Goal: Task Accomplishment & Management: Complete application form

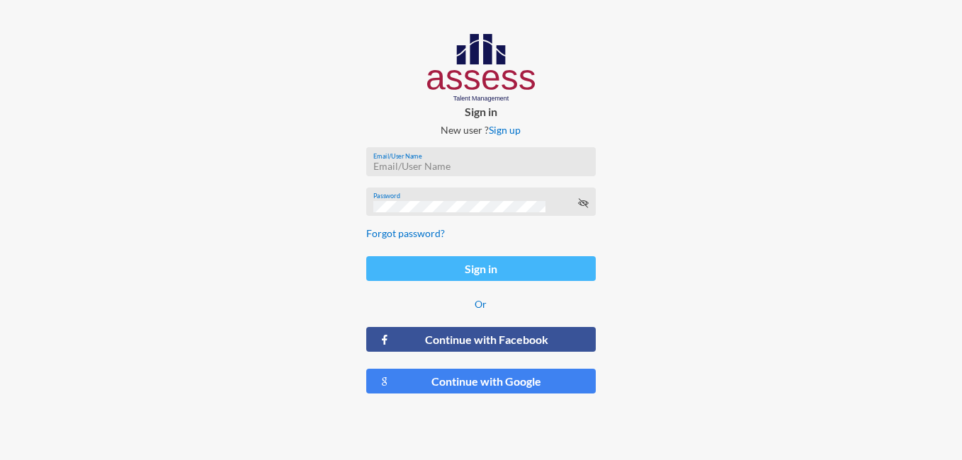
type input "[PERSON_NAME][EMAIL_ADDRESS][DOMAIN_NAME]"
click at [440, 276] on button "Sign in" at bounding box center [481, 268] width 230 height 25
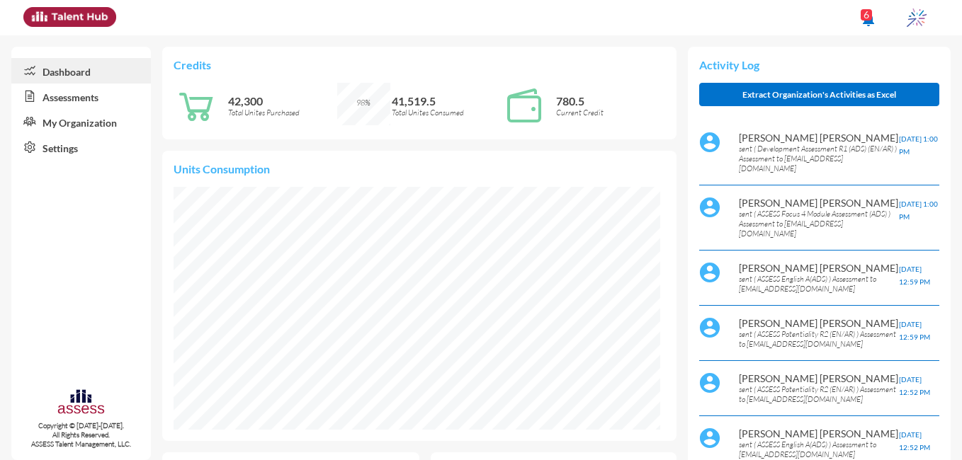
scroll to position [243, 487]
click at [78, 104] on link "Assessments" at bounding box center [81, 96] width 140 height 25
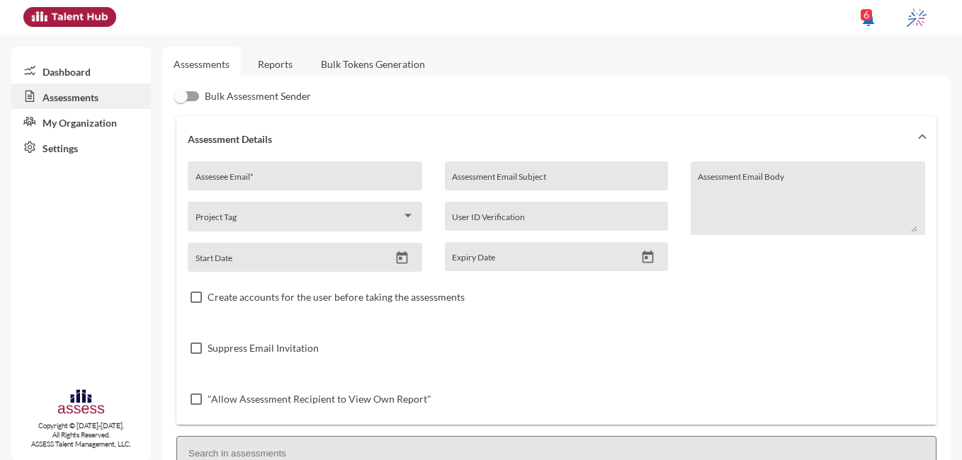
click at [250, 173] on div "Assessee Email *" at bounding box center [305, 179] width 220 height 21
type input "[EMAIL_ADDRESS][DOMAIN_NAME]"
click at [499, 182] on input "Assessment Email Subject" at bounding box center [556, 181] width 208 height 11
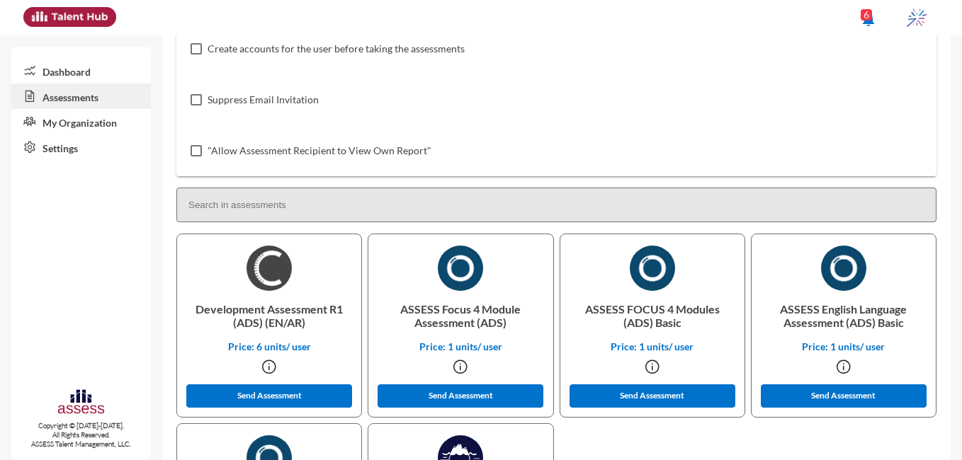
scroll to position [342, 0]
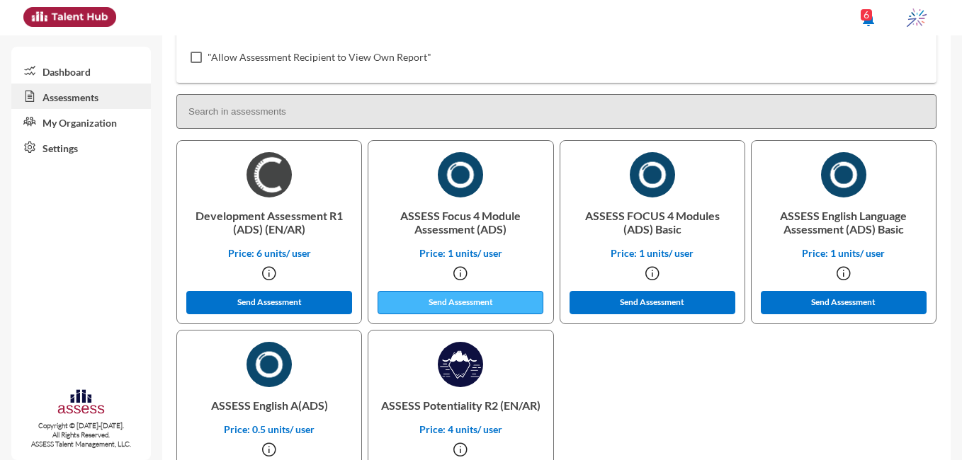
click at [502, 301] on button "Send Assessment" at bounding box center [460, 302] width 166 height 23
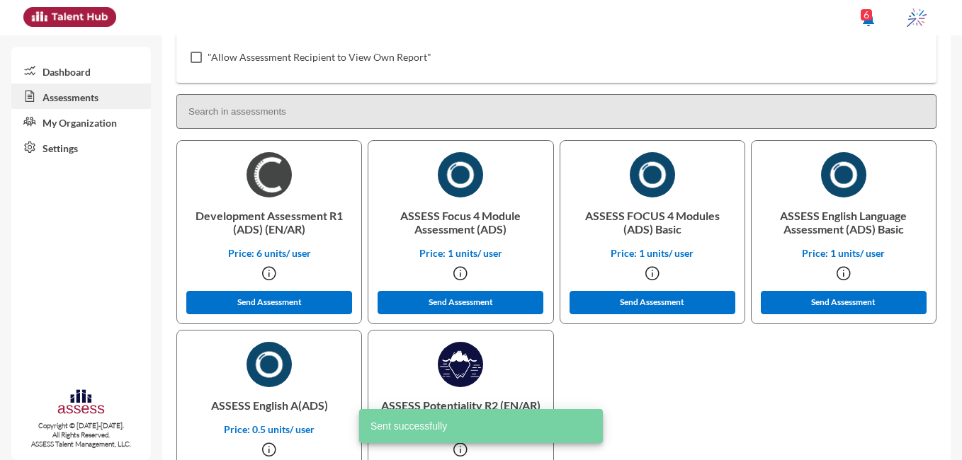
scroll to position [0, 0]
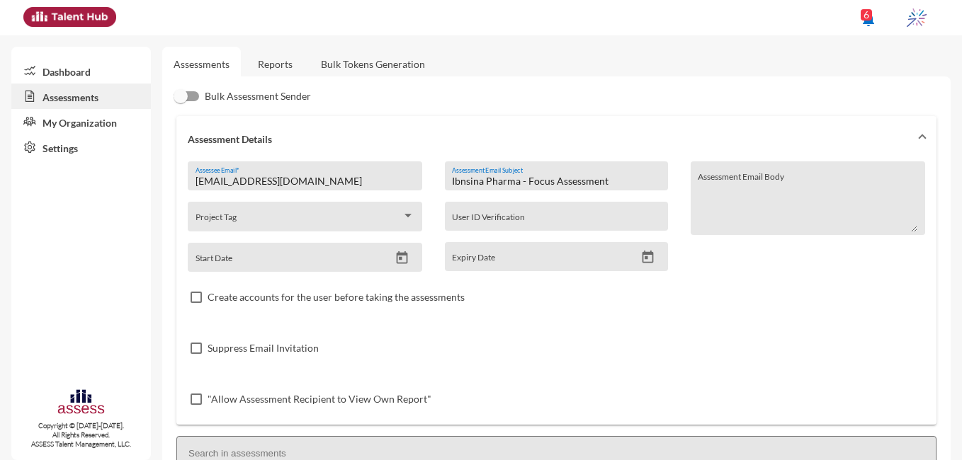
click at [547, 179] on input "Ibnsina Pharma - Focus Assessment" at bounding box center [556, 181] width 208 height 11
click at [601, 183] on input "Ibnsina Pharma - Development Assessment" at bounding box center [556, 181] width 208 height 11
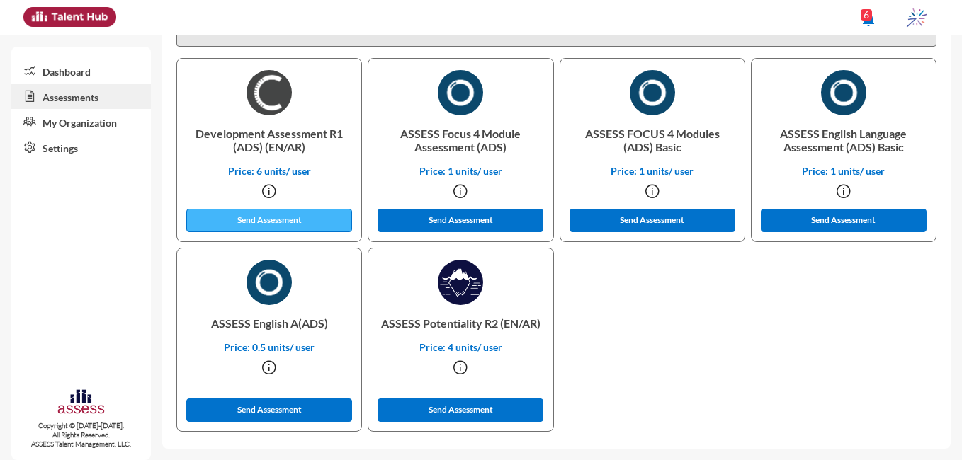
click at [266, 224] on button "Send Assessment" at bounding box center [269, 220] width 166 height 23
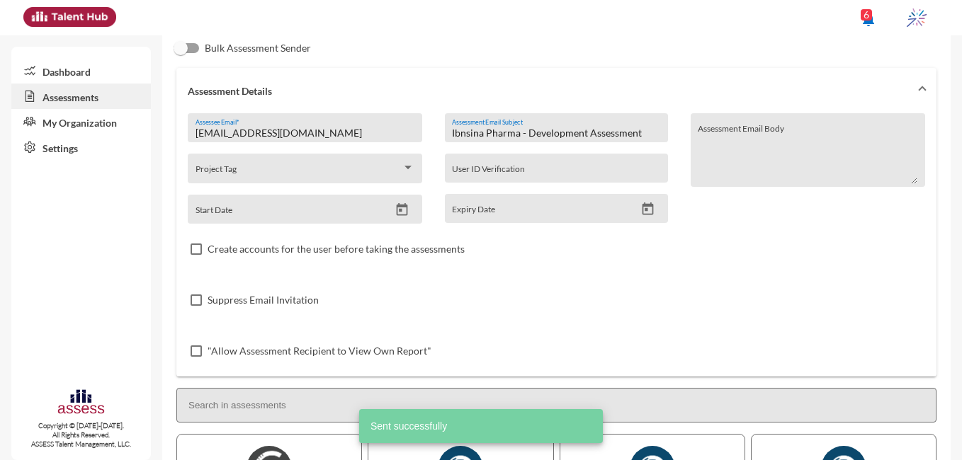
scroll to position [0, 0]
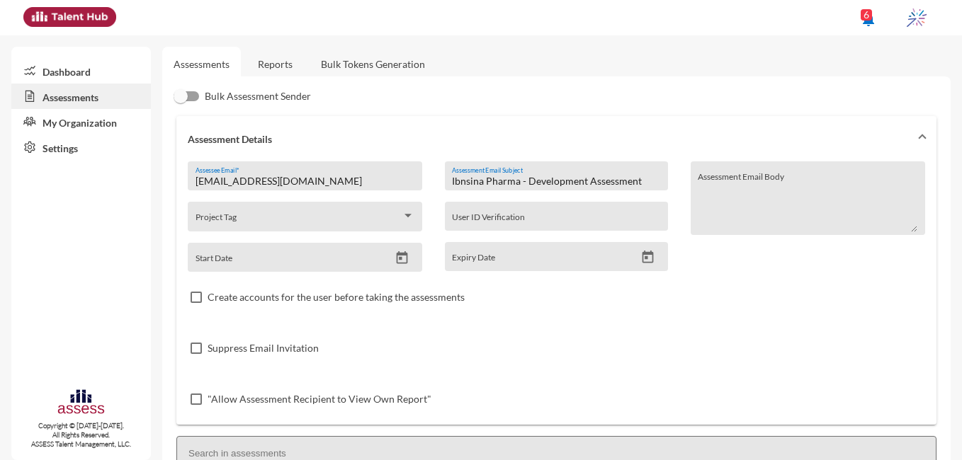
click at [582, 177] on input "Ibnsina Pharma - Development Assessment" at bounding box center [556, 181] width 208 height 11
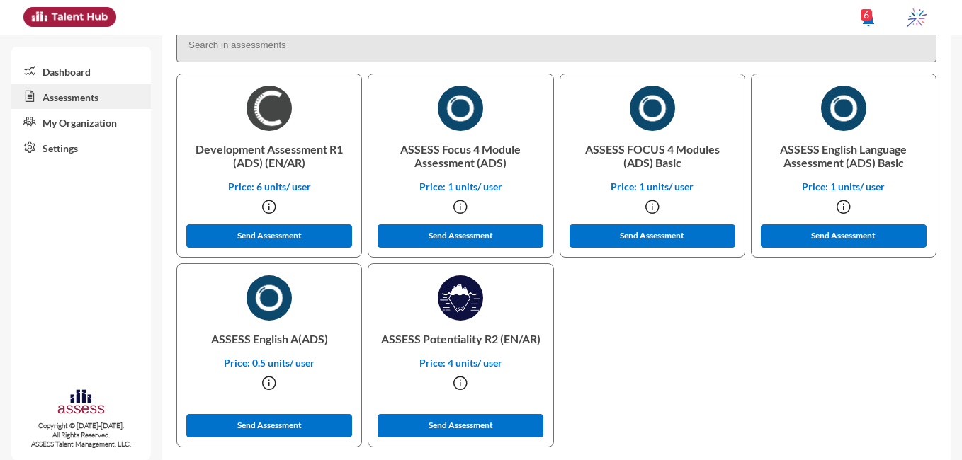
scroll to position [424, 0]
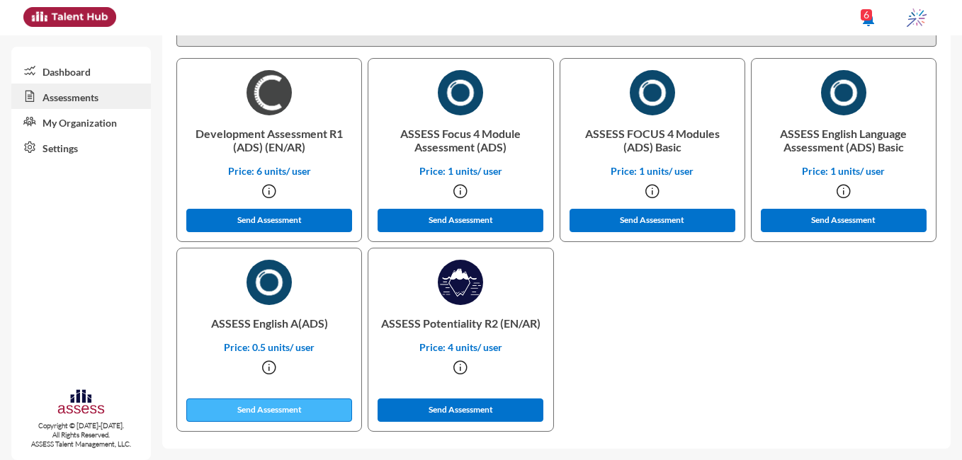
type input "Ibnsina Pharma - English Assessment"
click at [306, 409] on button "Send Assessment" at bounding box center [269, 410] width 166 height 23
